Goal: Task Accomplishment & Management: Manage account settings

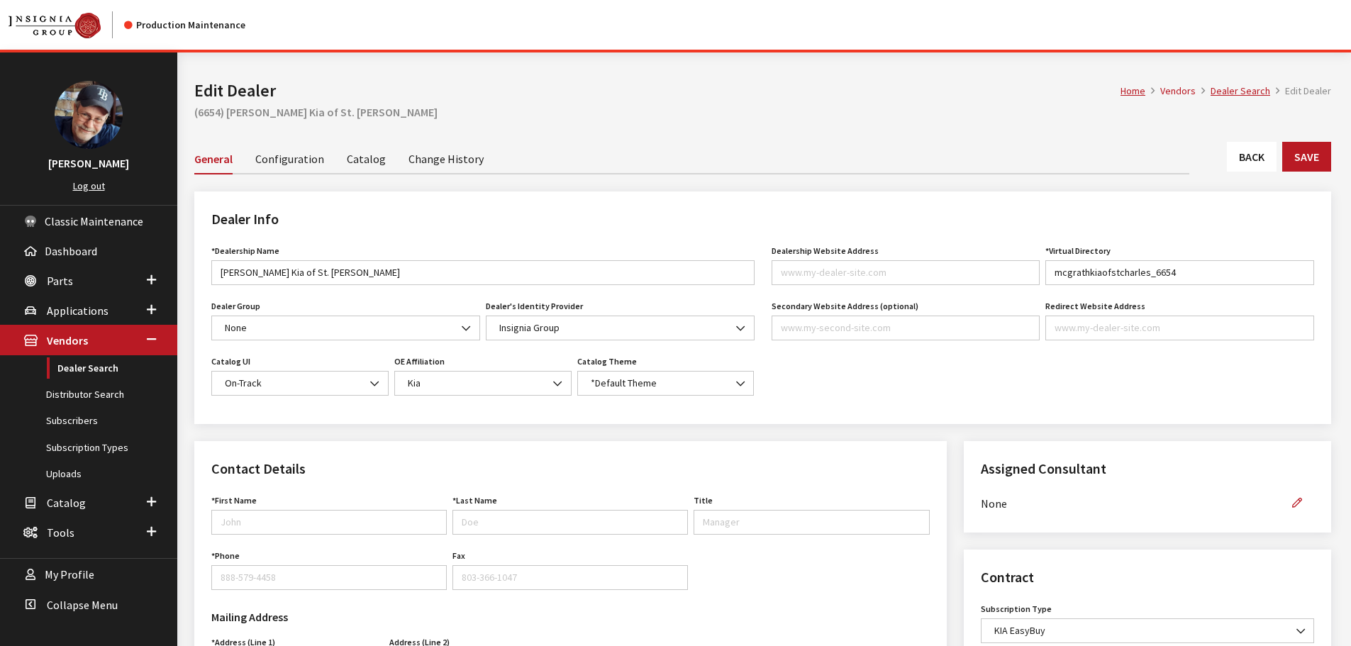
click at [364, 153] on link "Catalog" at bounding box center [366, 158] width 39 height 30
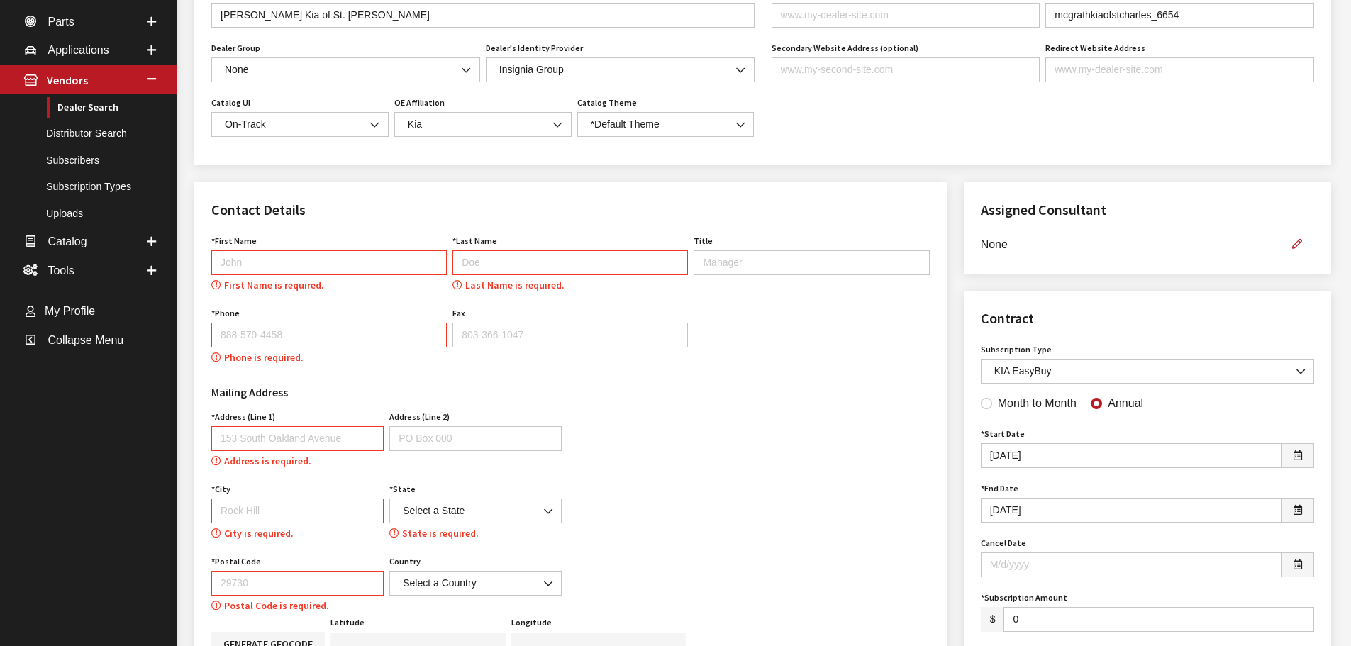
click at [328, 518] on div "Contact Details First Name First Name is required. Last Name Last Name is requi…" at bounding box center [570, 433] width 752 height 503
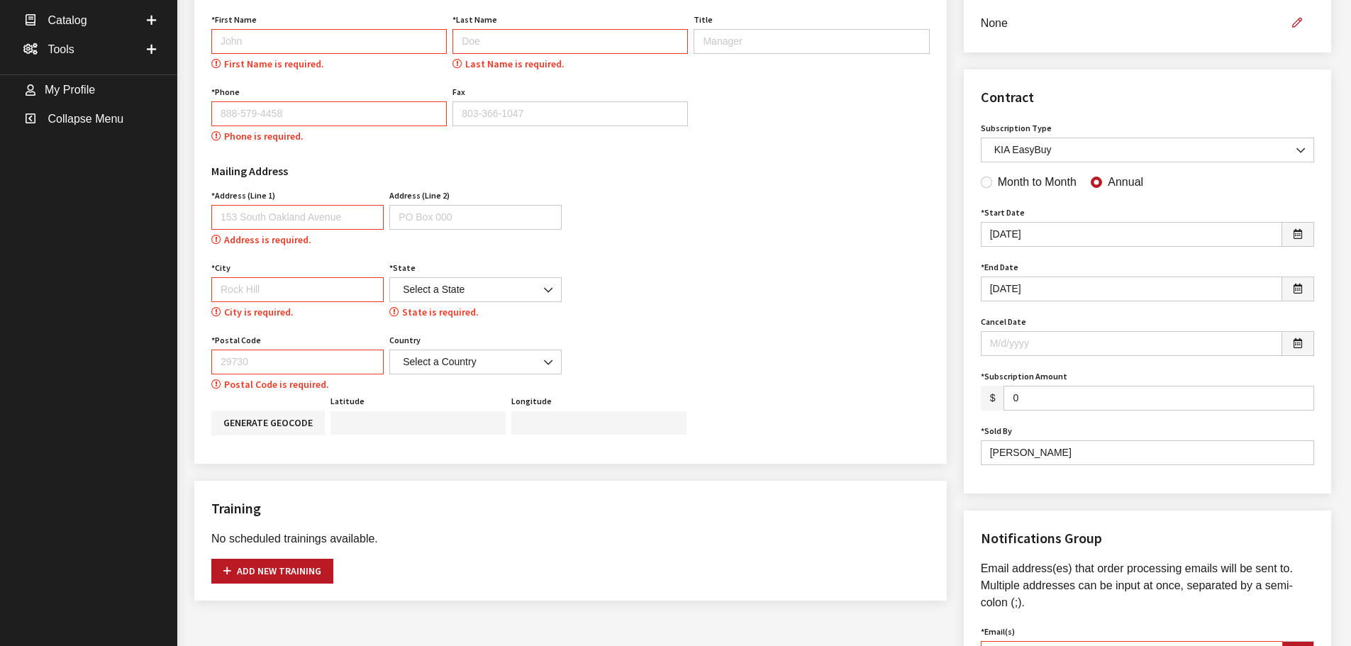
scroll to position [494, 0]
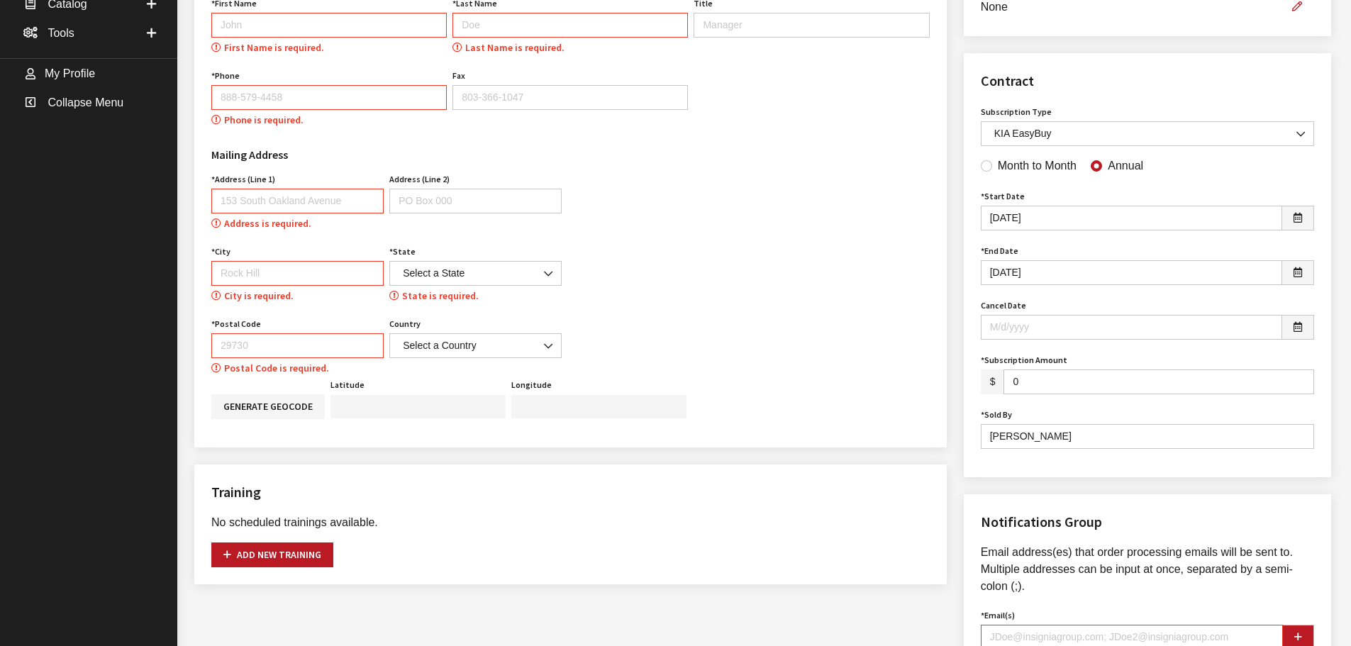
click at [322, 22] on input "First Name" at bounding box center [328, 25] width 235 height 25
type input "Bob"
type input "Phillips"
type input "8885794458"
type input "153 South Oakland Avenue"
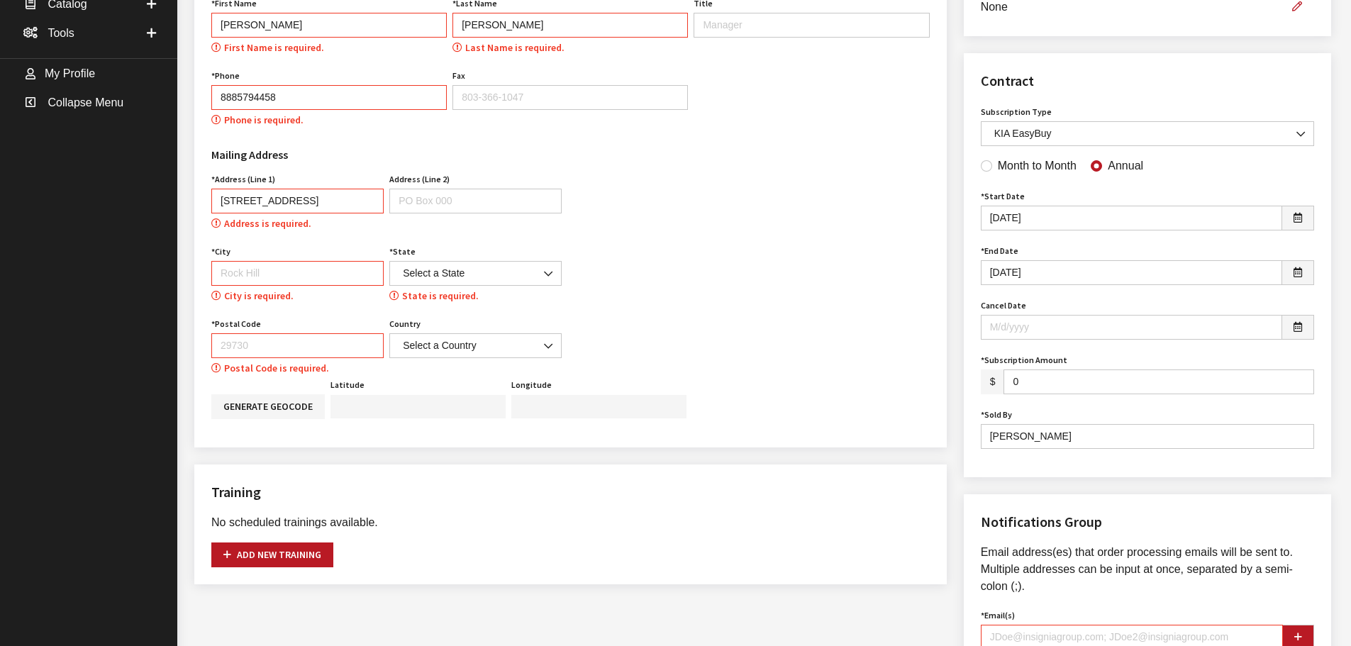
type input "Rock Hill"
select select "SC"
type input "29730"
select select "United States of America"
type input "rgoodwin@insigniagroup.com"
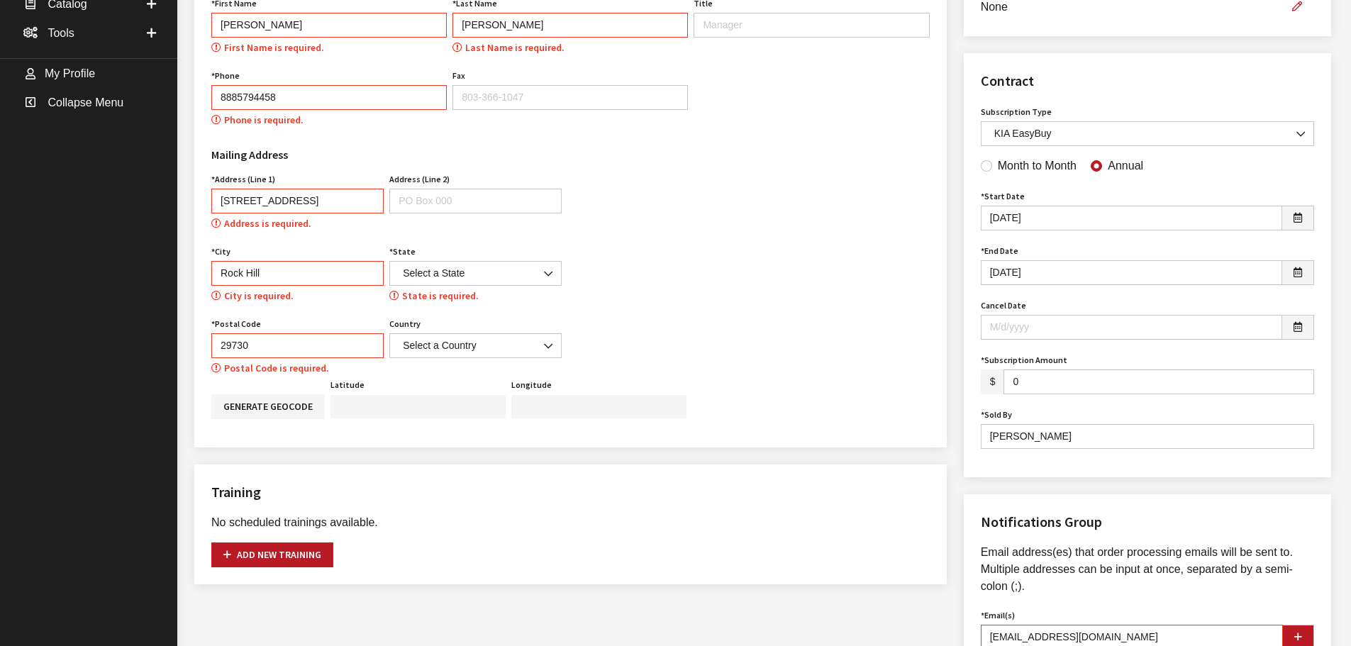
type input "888-579-4458"
click at [1301, 633] on icon "button" at bounding box center [1298, 638] width 8 height 10
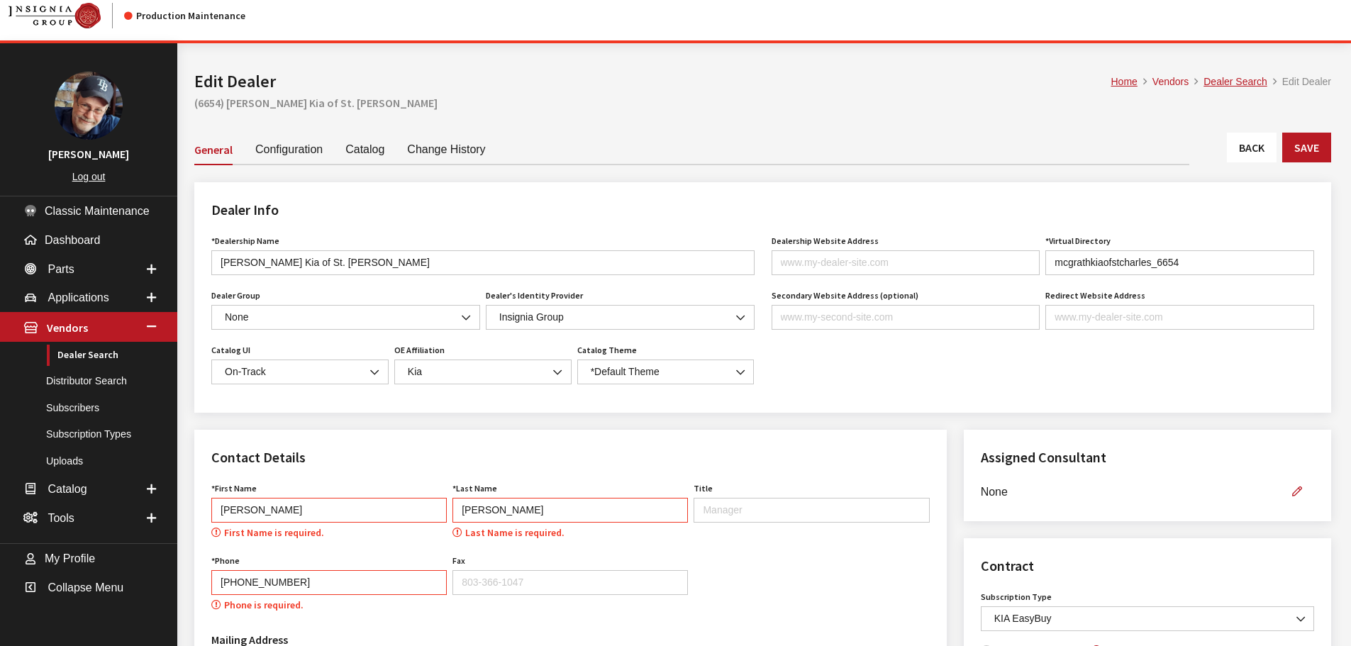
scroll to position [0, 0]
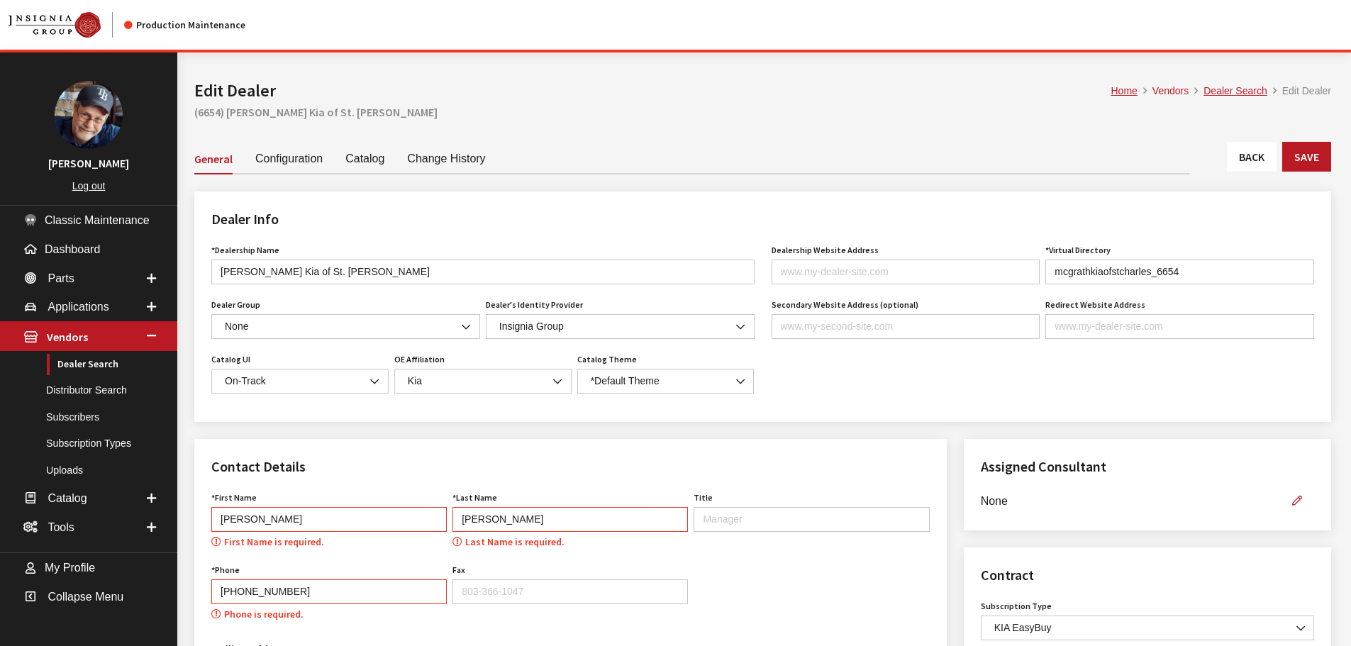
click at [362, 159] on link "Catalog" at bounding box center [364, 158] width 39 height 30
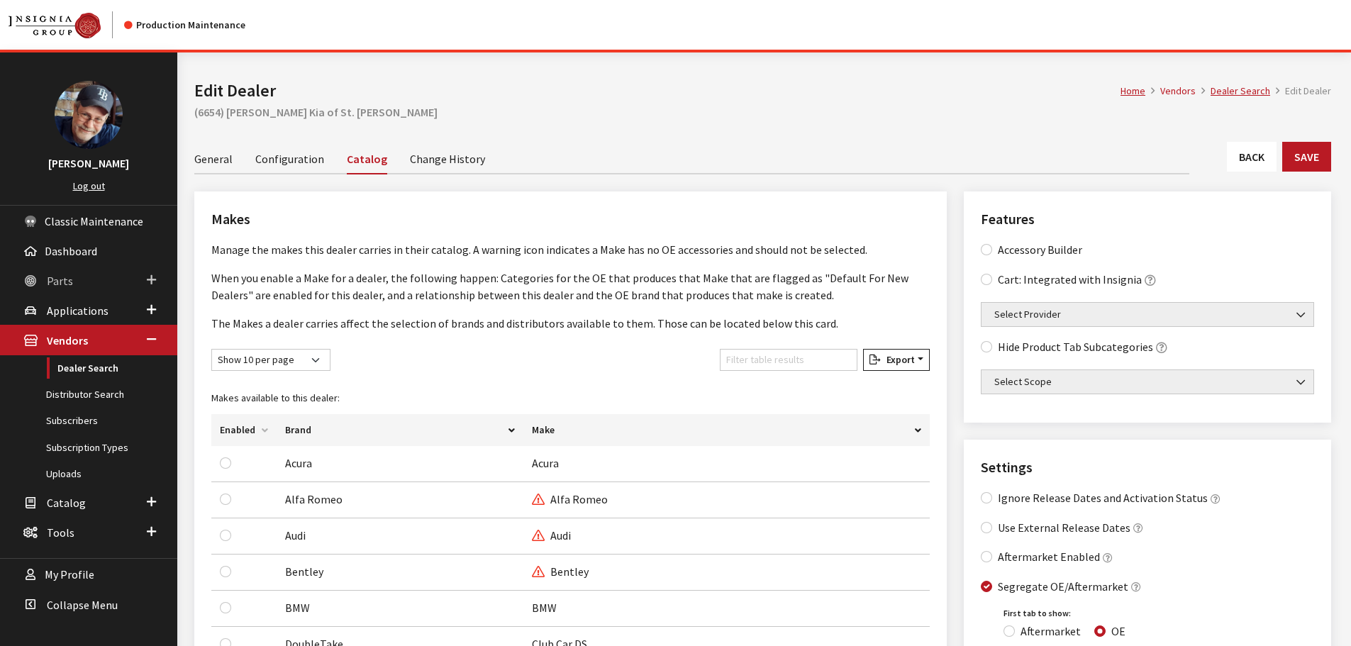
drag, startPoint x: 62, startPoint y: 277, endPoint x: 70, endPoint y: 293, distance: 18.1
click at [62, 277] on span "Parts" at bounding box center [60, 281] width 26 height 14
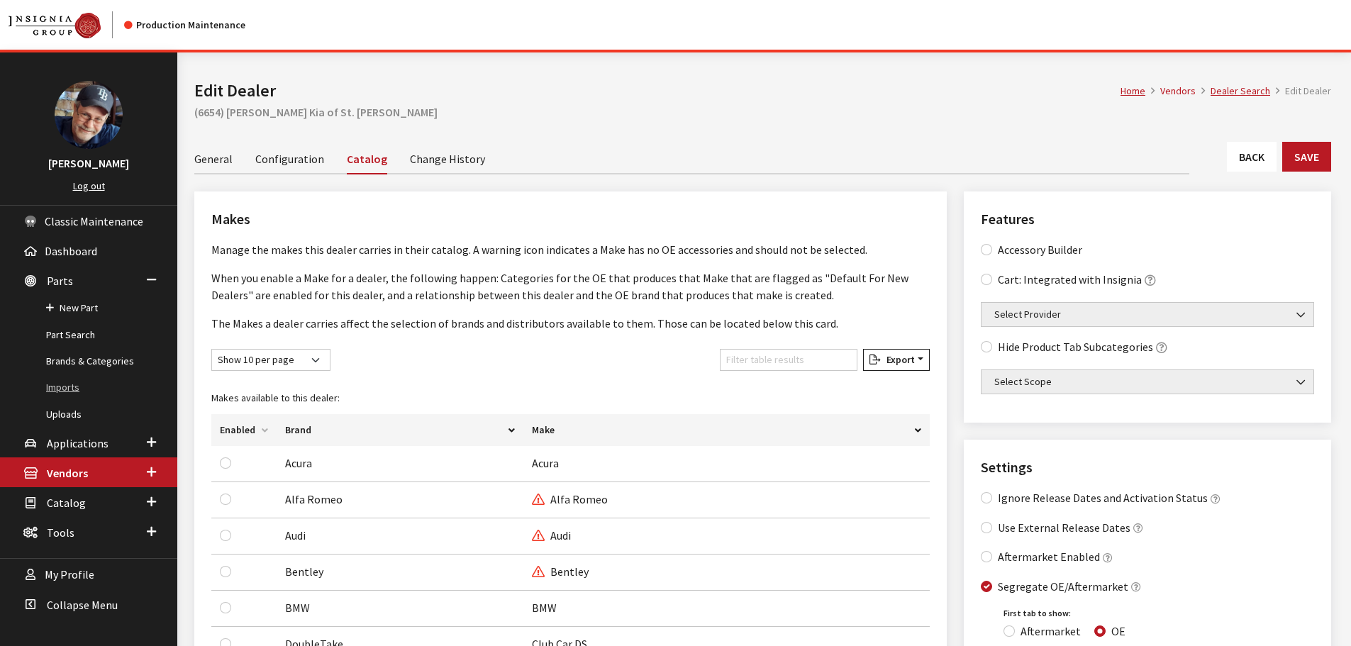
click at [64, 389] on link "Imports" at bounding box center [88, 387] width 177 height 26
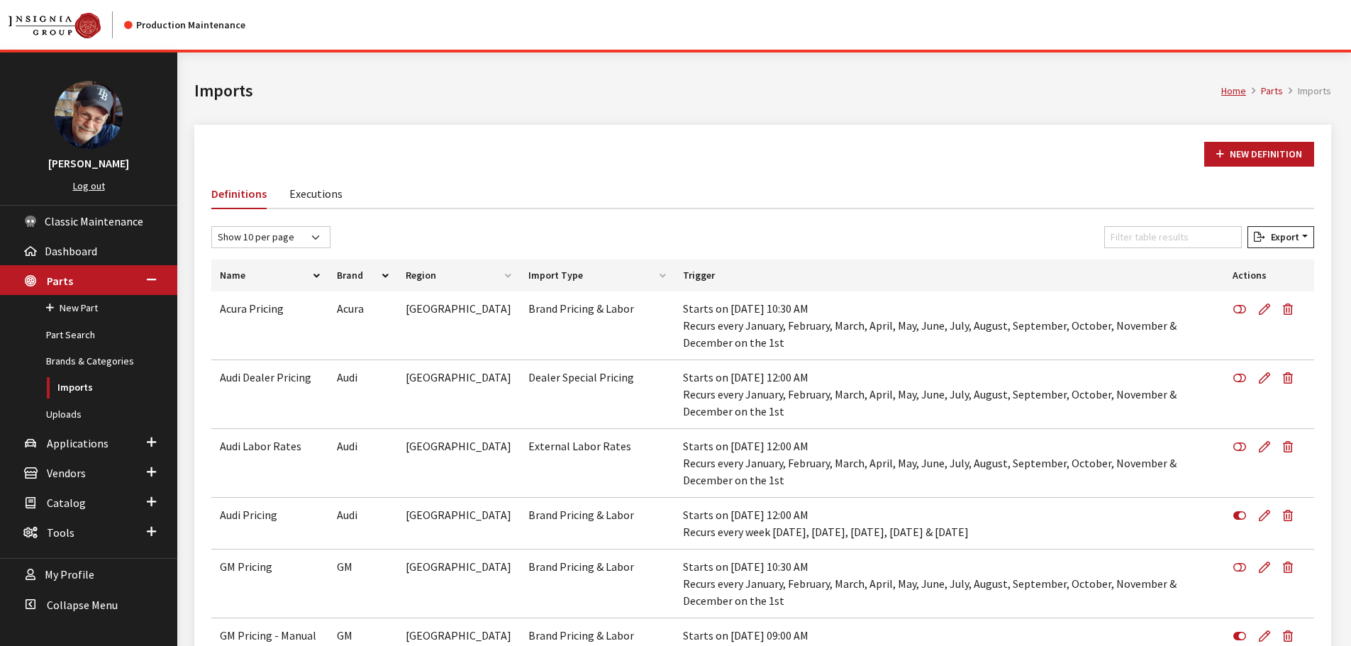
click at [752, 168] on div "New Definition" at bounding box center [763, 160] width 1120 height 36
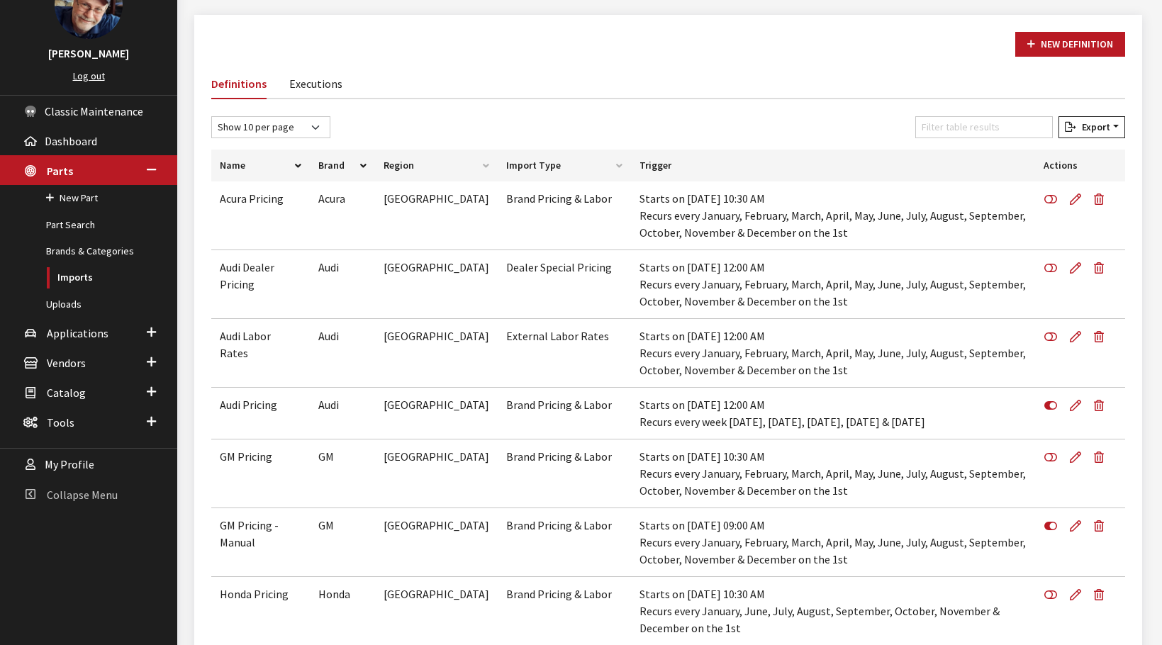
scroll to position [118, 0]
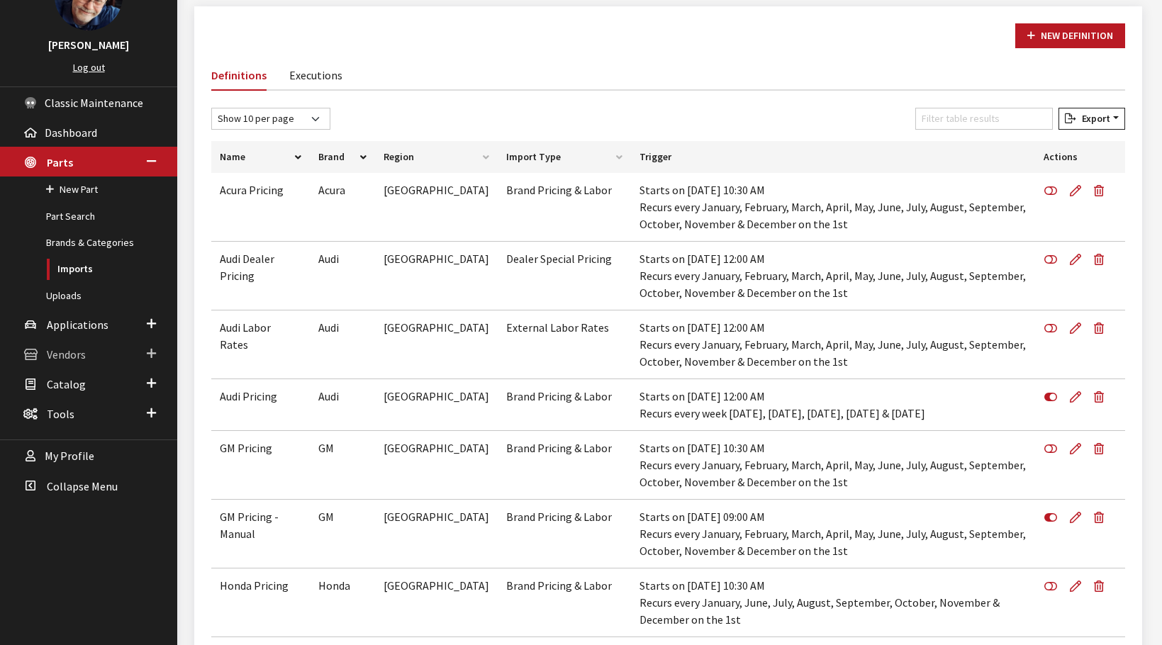
click at [65, 354] on span "Vendors" at bounding box center [66, 354] width 39 height 14
click at [91, 329] on link "Subscription Types" at bounding box center [88, 329] width 177 height 26
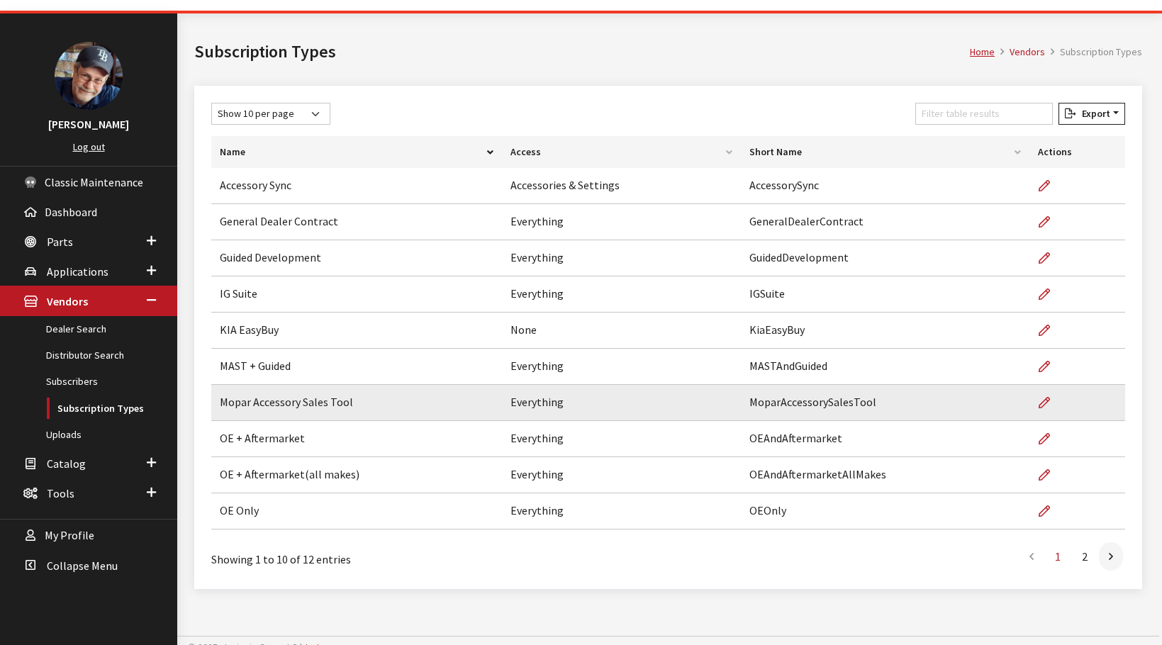
scroll to position [52, 0]
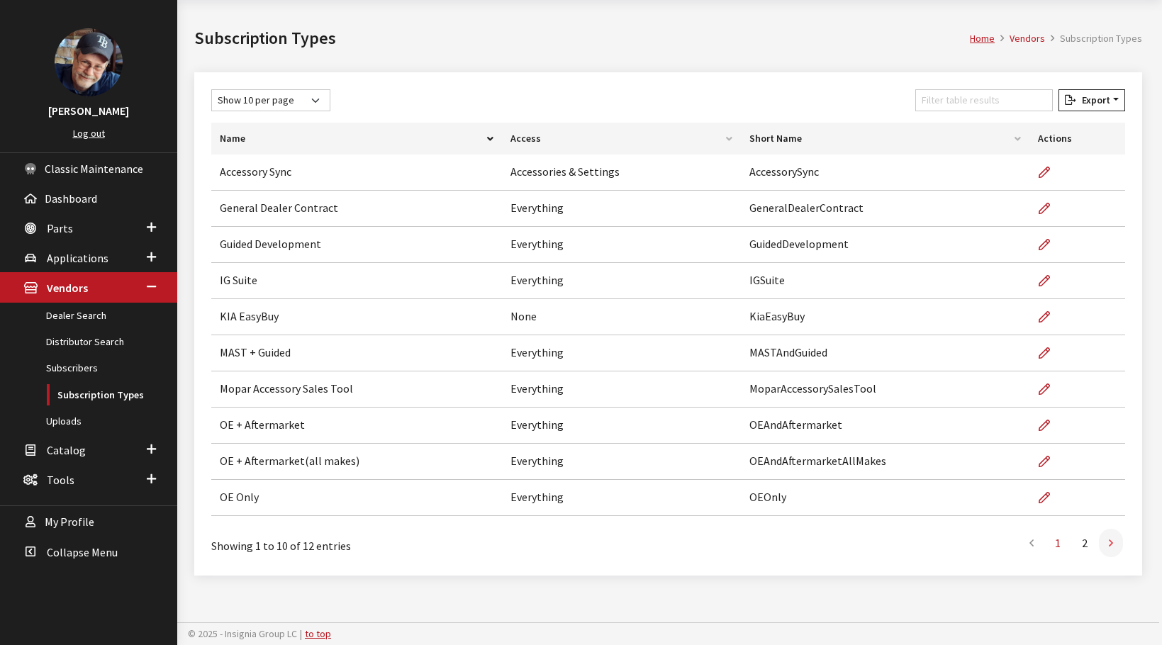
click at [1113, 546] on icon at bounding box center [1111, 543] width 4 height 11
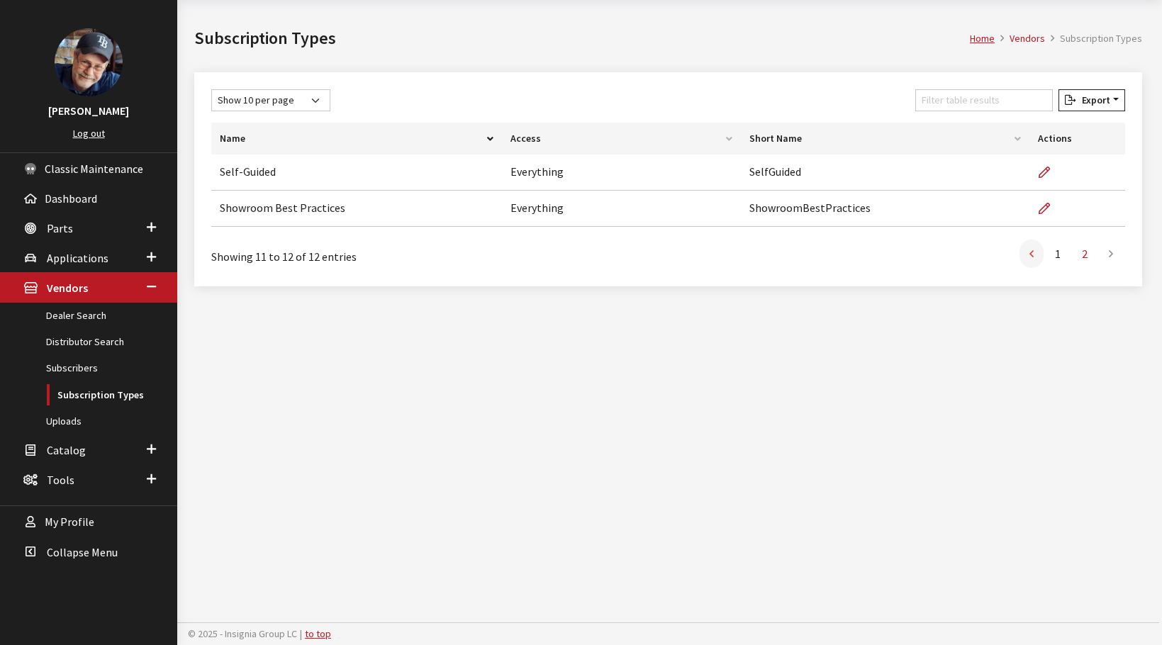
click at [1024, 253] on link at bounding box center [1032, 254] width 24 height 28
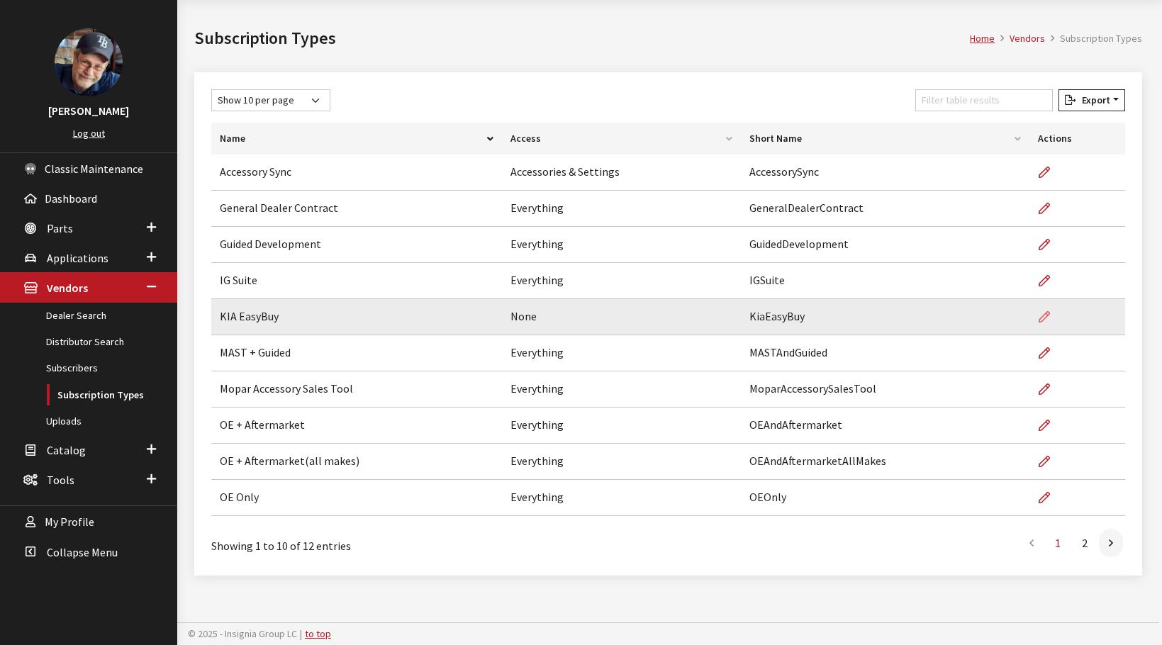
click at [1044, 315] on icon at bounding box center [1044, 317] width 11 height 11
